Goal: Transaction & Acquisition: Purchase product/service

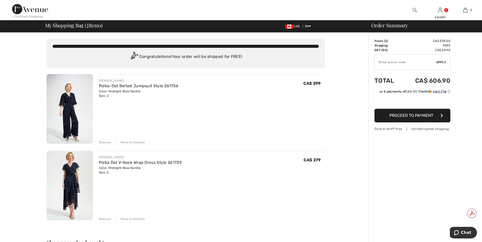
click at [102, 219] on div "Remove" at bounding box center [105, 219] width 12 height 5
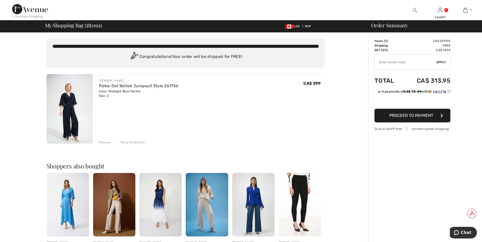
click at [408, 115] on span "Proceed to Payment" at bounding box center [412, 115] width 44 height 5
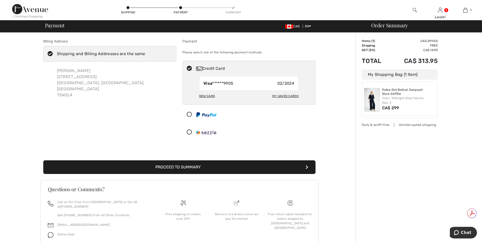
click at [269, 170] on button "Proceed to Summary" at bounding box center [179, 168] width 272 height 14
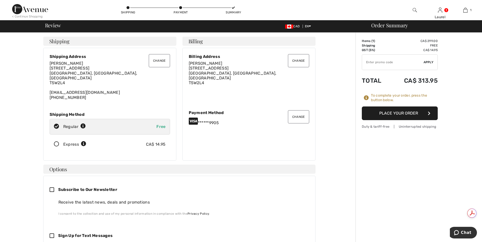
click at [393, 113] on button "Place Your Order" at bounding box center [400, 114] width 76 height 14
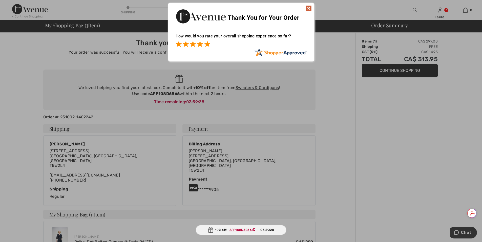
click at [206, 46] on span at bounding box center [207, 44] width 6 height 6
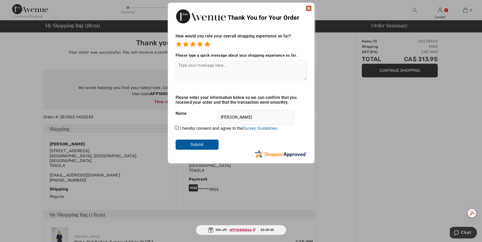
click at [176, 127] on input "I hereby consent and agree to the By submitting a review, you grant permission …" at bounding box center [177, 128] width 3 height 3
checkbox input "true"
click at [196, 145] on input "Submit" at bounding box center [197, 145] width 43 height 10
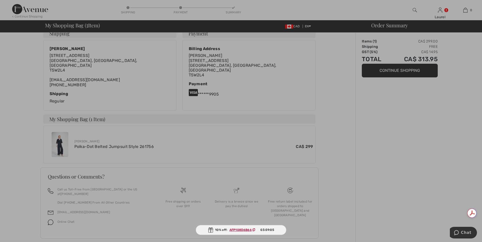
click at [241, 230] on ins "AFP108D6B66" at bounding box center [241, 230] width 22 height 4
